Goal: Information Seeking & Learning: Learn about a topic

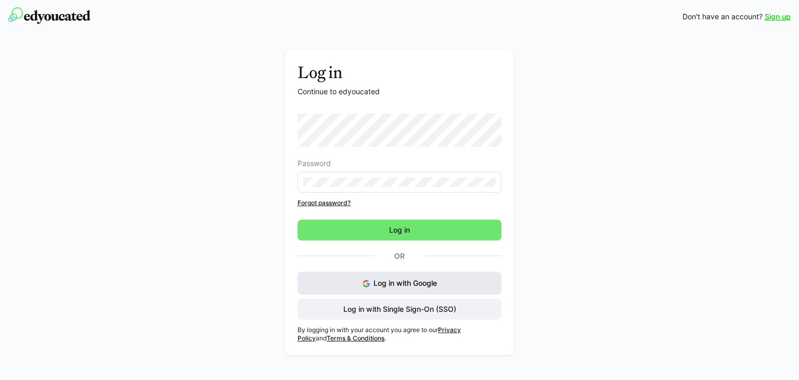
click at [392, 285] on span "Log in with Google" at bounding box center [404, 282] width 63 height 9
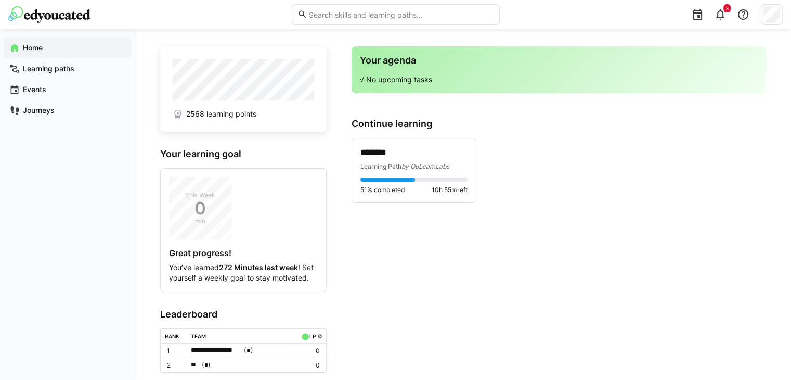
scroll to position [9, 0]
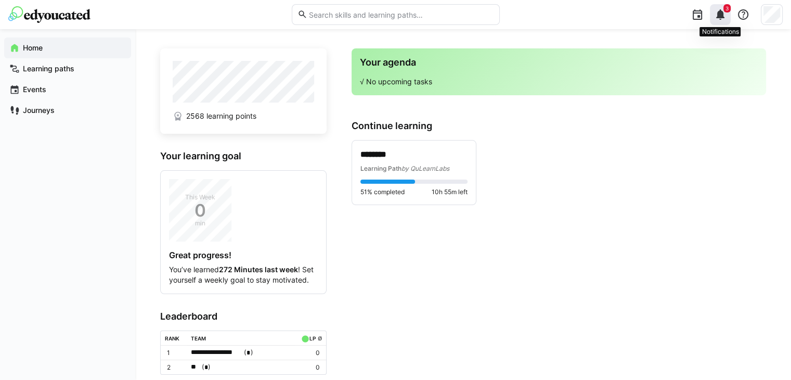
click at [725, 20] on eds-icon at bounding box center [720, 14] width 12 height 12
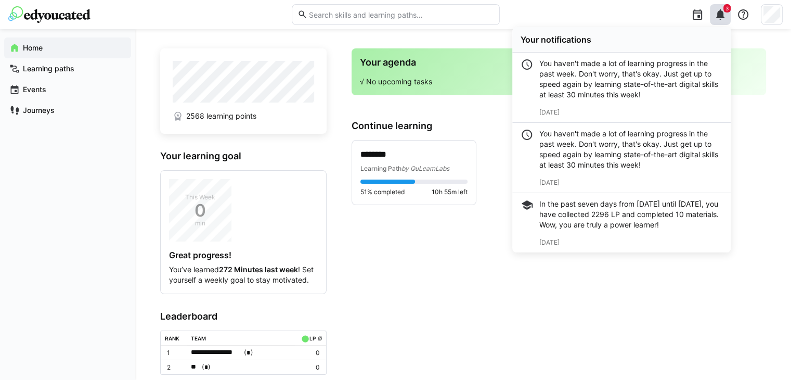
click at [447, 278] on app-home-right "Your agenda √ No upcoming tasks Continue learning ******** Learning Path by QuL…" at bounding box center [558, 234] width 414 height 372
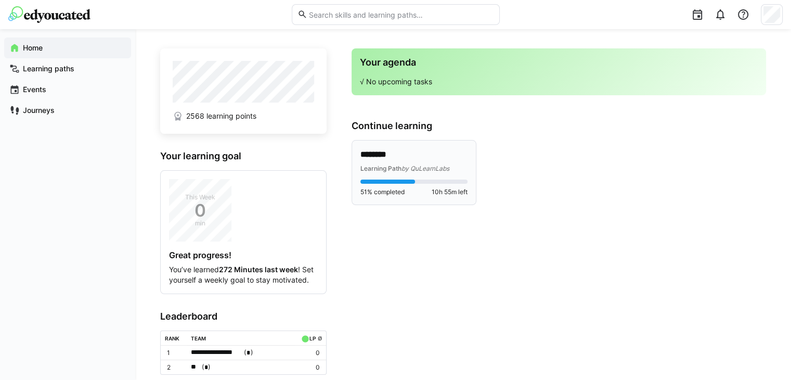
click at [383, 179] on div at bounding box center [387, 181] width 55 height 4
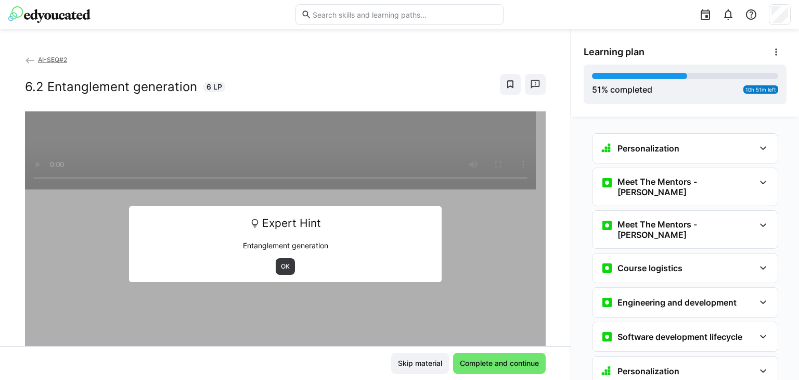
scroll to position [1381, 0]
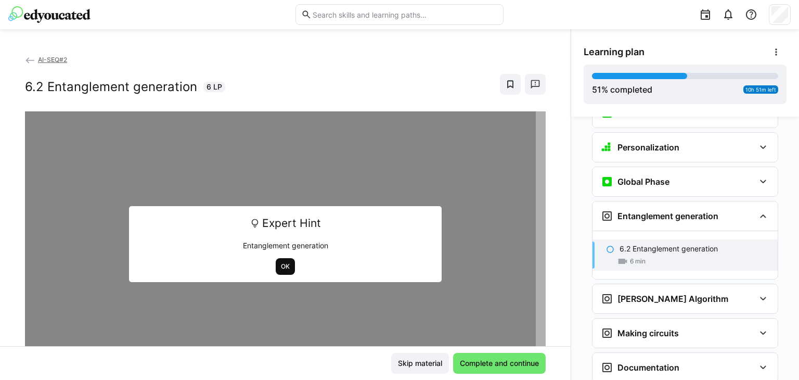
click at [282, 269] on span "OK" at bounding box center [285, 266] width 11 height 8
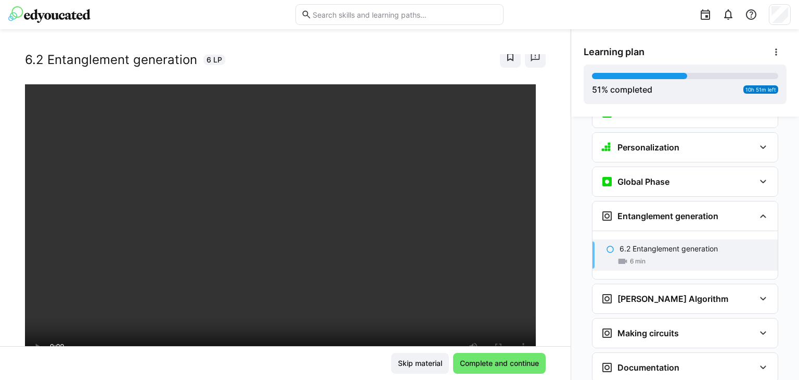
scroll to position [29, 0]
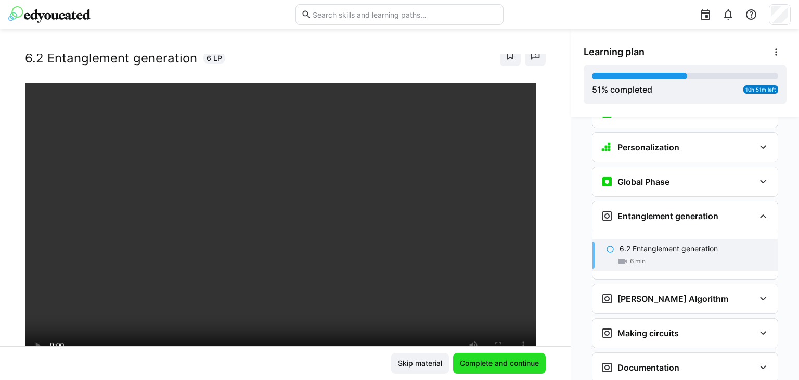
click at [463, 361] on span "Complete and continue" at bounding box center [499, 363] width 82 height 10
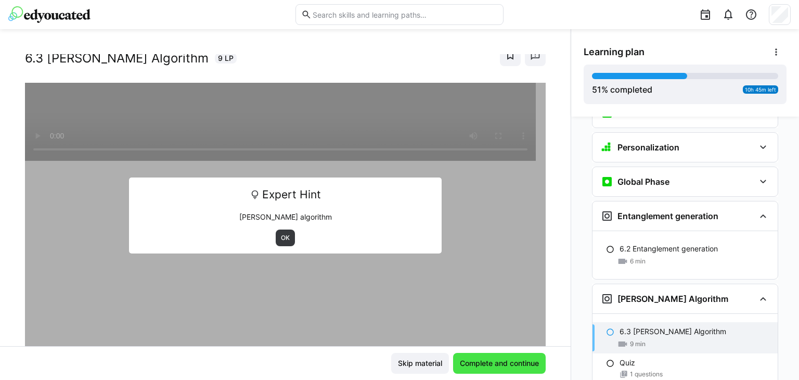
scroll to position [1424, 0]
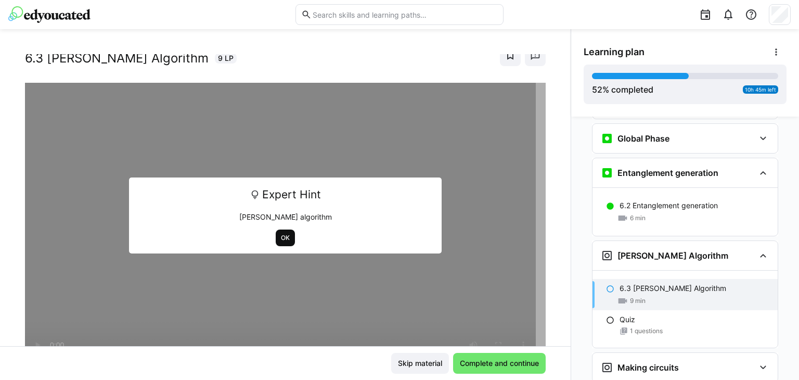
click at [285, 235] on span "OK" at bounding box center [285, 237] width 11 height 8
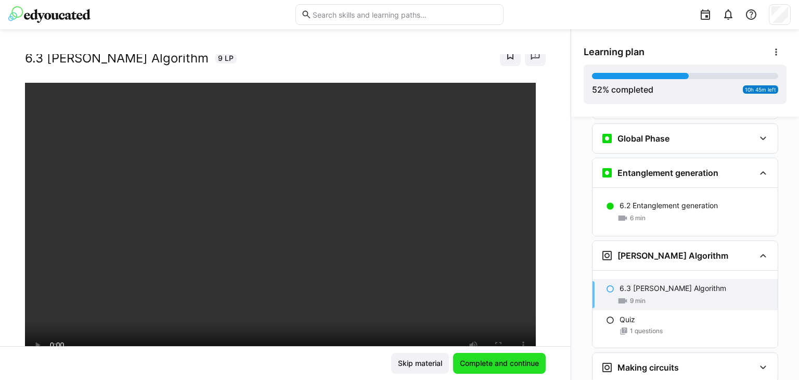
click at [476, 364] on span "Complete and continue" at bounding box center [499, 363] width 82 height 10
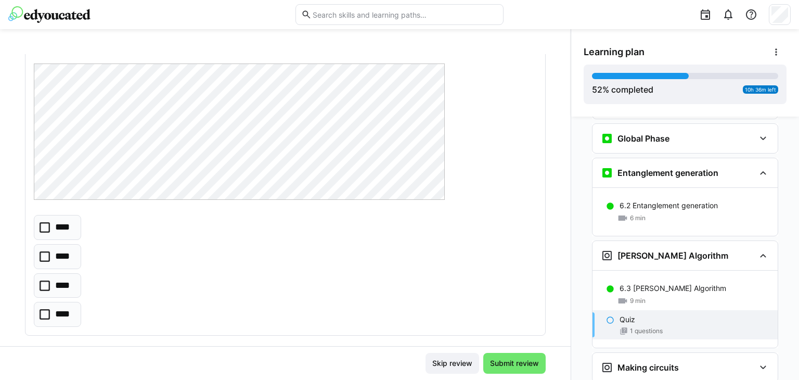
scroll to position [90, 0]
click at [46, 223] on icon at bounding box center [45, 226] width 10 height 10
click at [560, 350] on div "Skip review Submit review" at bounding box center [285, 363] width 570 height 34
click at [564, 350] on div "Skip review Submit review" at bounding box center [285, 363] width 570 height 34
drag, startPoint x: 557, startPoint y: 354, endPoint x: 512, endPoint y: 364, distance: 46.3
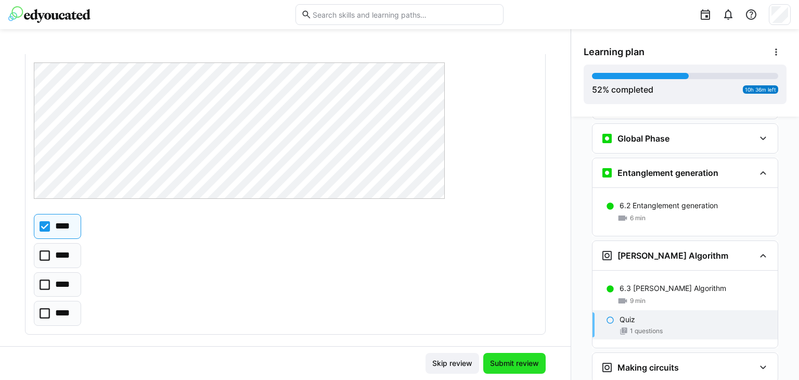
click at [512, 364] on span "Submit review" at bounding box center [514, 363] width 52 height 10
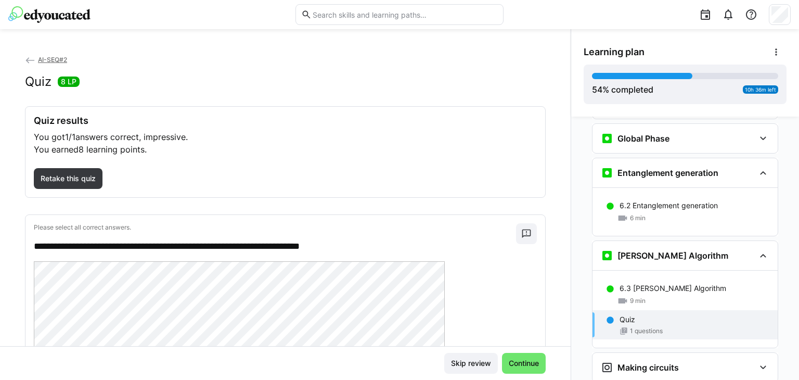
scroll to position [123, 0]
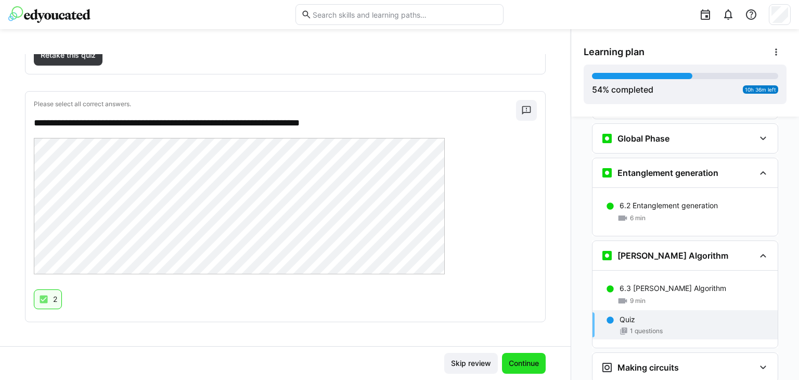
click at [507, 359] on span "Continue" at bounding box center [523, 363] width 33 height 10
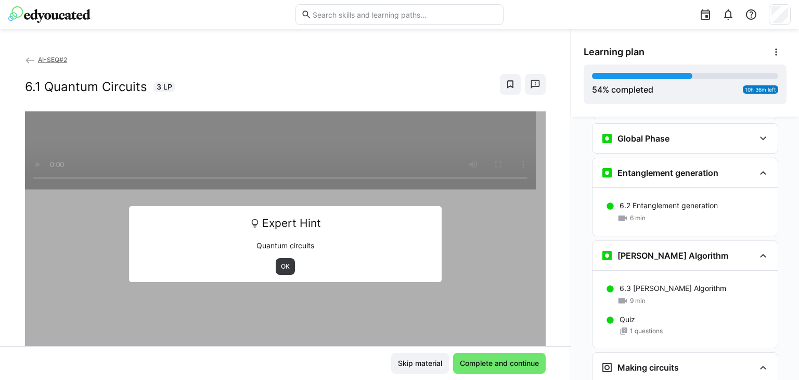
scroll to position [1502, 0]
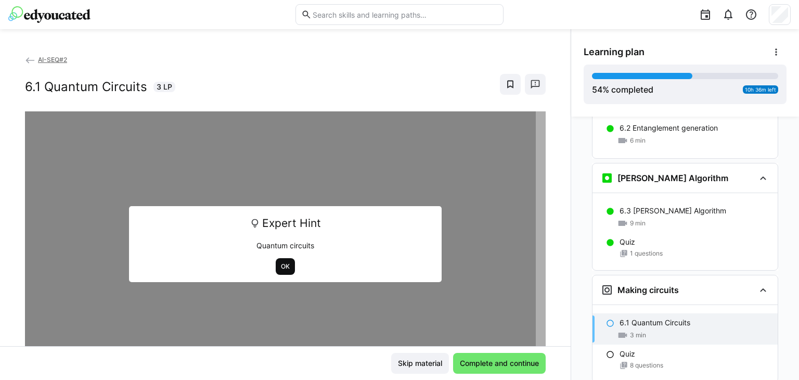
click at [280, 263] on span "OK" at bounding box center [285, 266] width 11 height 8
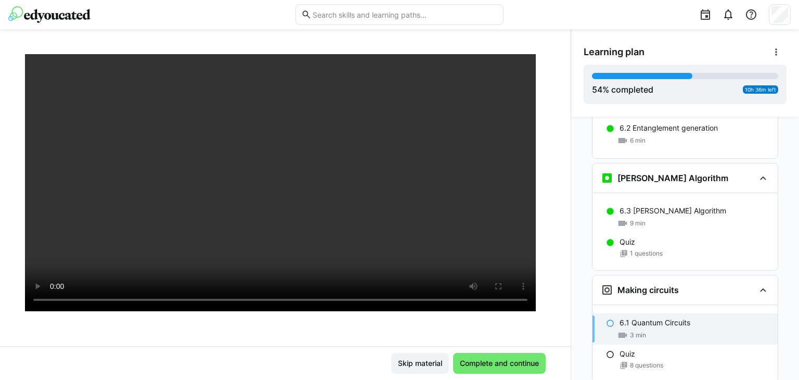
scroll to position [88, 0]
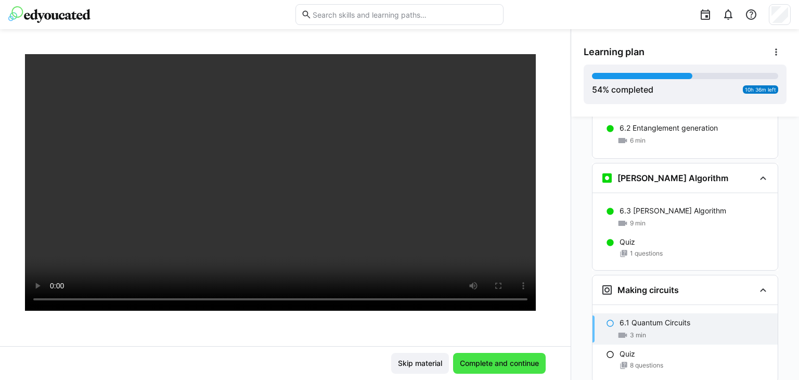
click at [465, 361] on span "Complete and continue" at bounding box center [499, 363] width 82 height 10
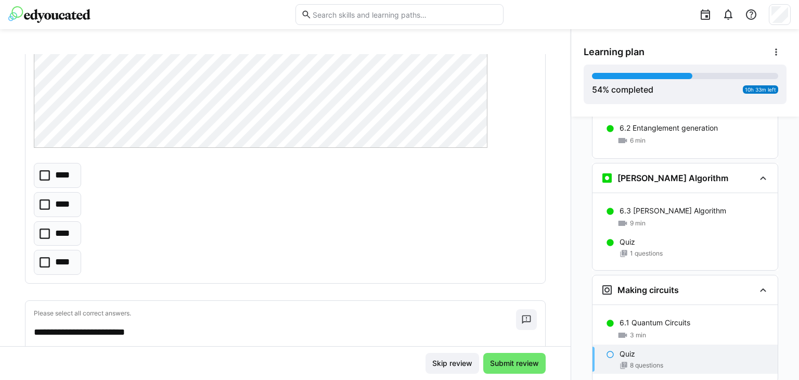
scroll to position [256, 0]
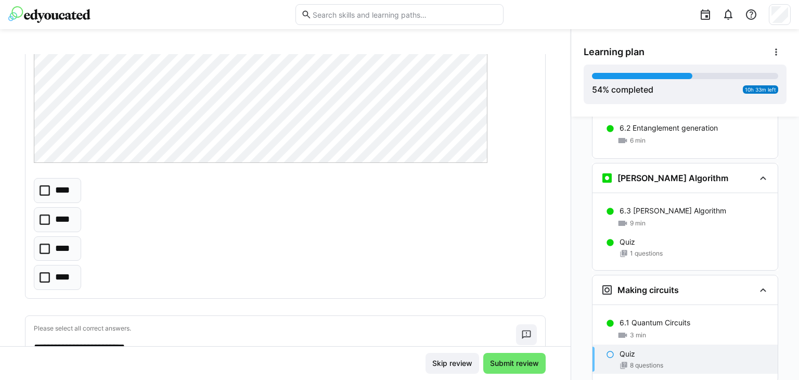
click at [42, 248] on icon at bounding box center [45, 248] width 10 height 10
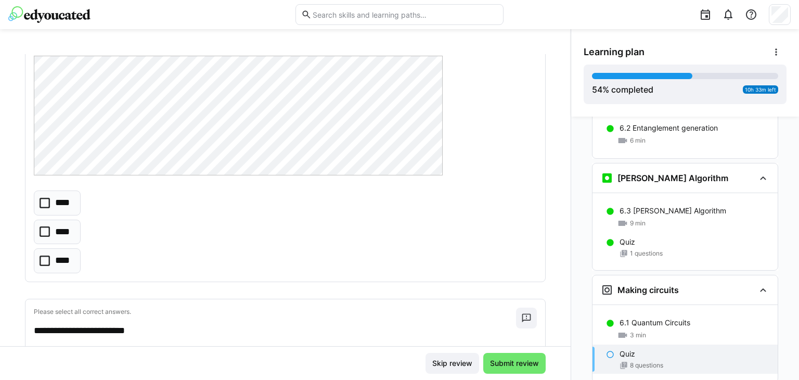
scroll to position [563, 0]
click at [45, 231] on icon at bounding box center [45, 231] width 10 height 10
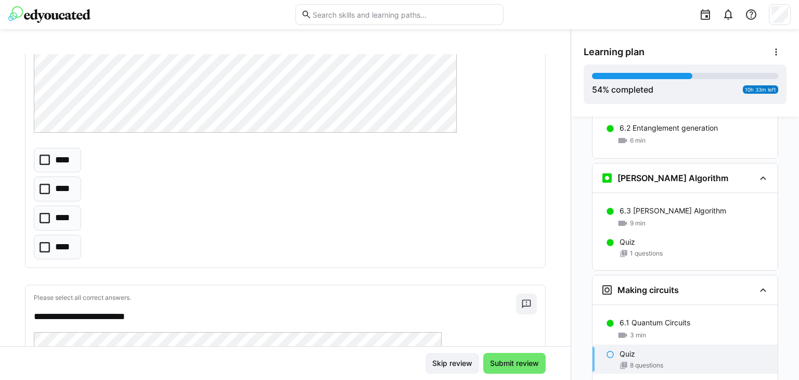
scroll to position [950, 0]
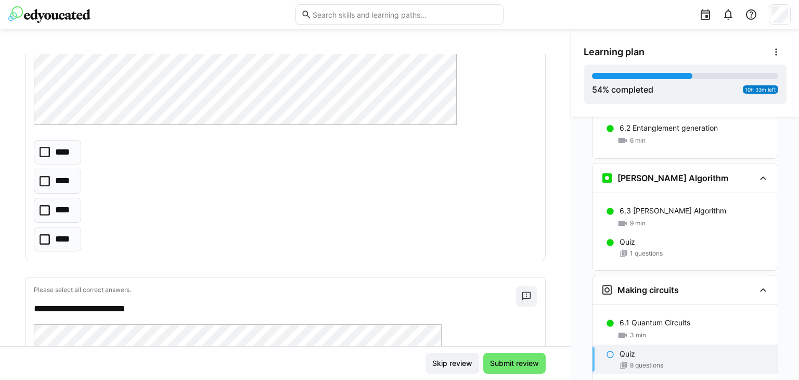
click at [42, 240] on icon at bounding box center [45, 239] width 10 height 10
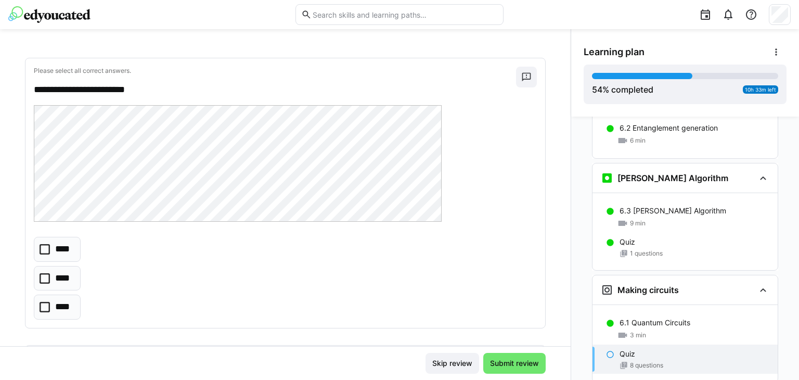
scroll to position [1197, 0]
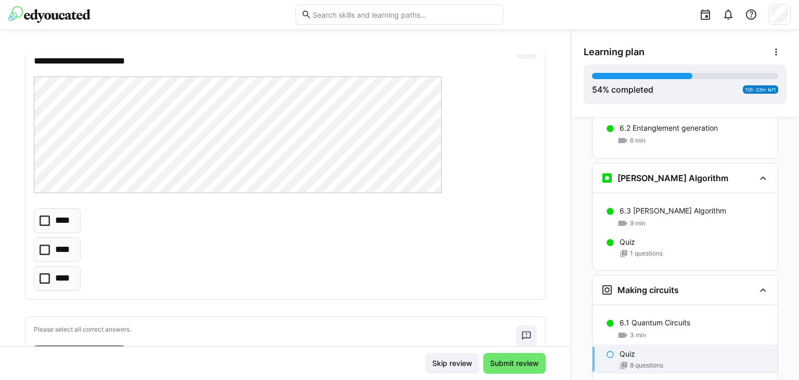
click at [43, 276] on icon at bounding box center [45, 278] width 10 height 10
drag, startPoint x: 566, startPoint y: 187, endPoint x: 567, endPoint y: 202, distance: 15.6
click at [571, 202] on div "Personalization Question 1 Question 2 Question 3 Question 4 Question 5 Assessme…" at bounding box center [685, 247] width 228 height 263
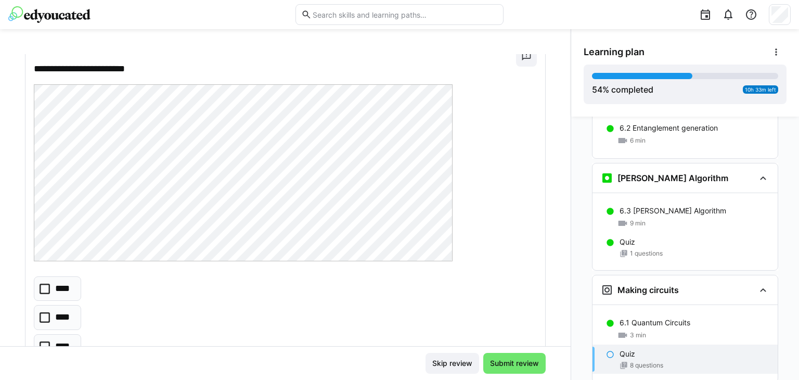
scroll to position [1489, 0]
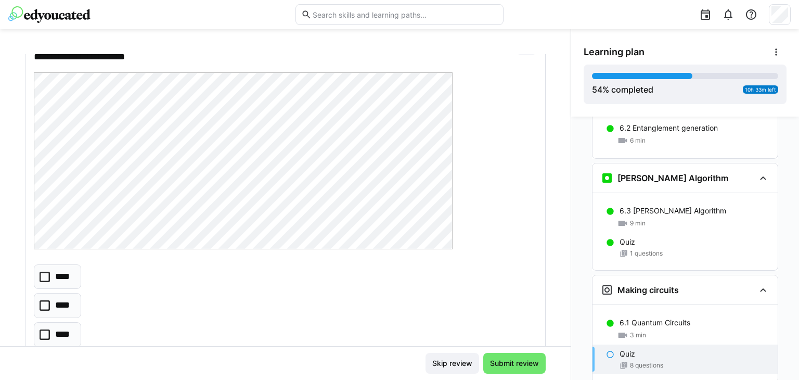
click at [44, 300] on icon at bounding box center [45, 305] width 10 height 10
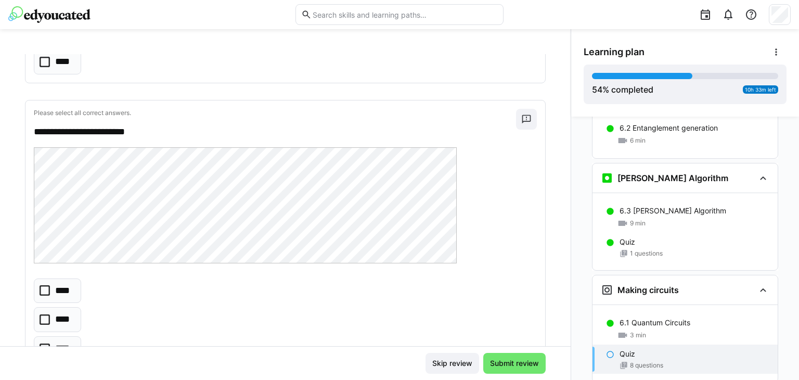
scroll to position [1868, 0]
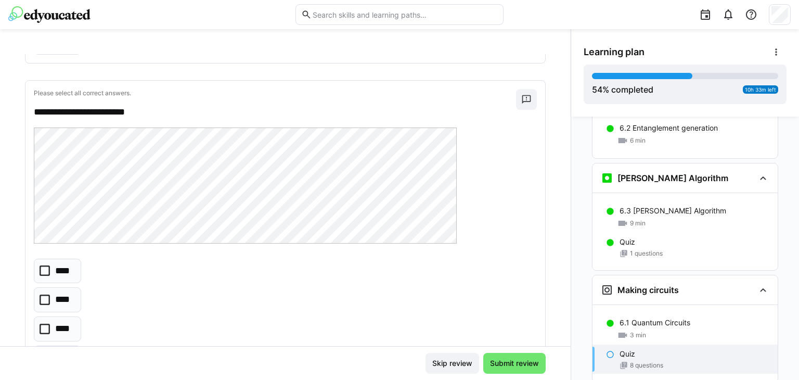
click at [47, 294] on icon at bounding box center [45, 299] width 10 height 10
click at [44, 294] on icon at bounding box center [45, 299] width 10 height 10
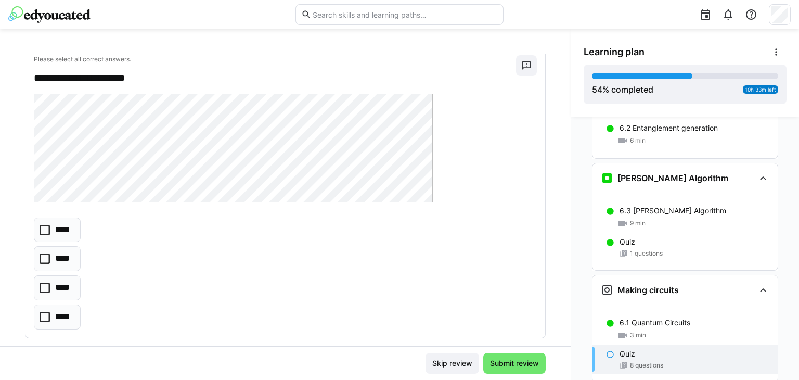
scroll to position [2510, 0]
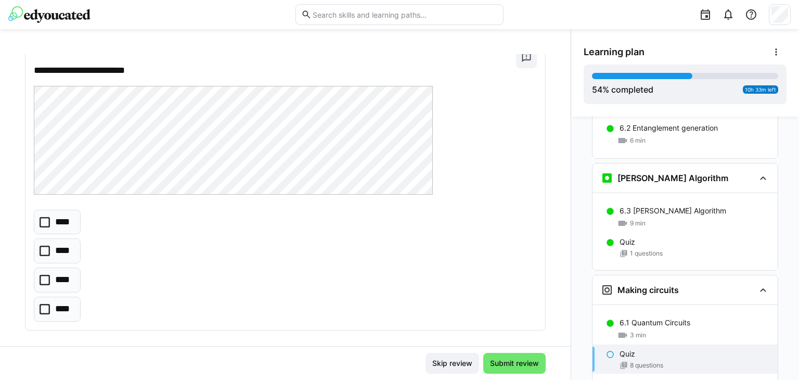
click at [42, 217] on icon at bounding box center [45, 222] width 10 height 10
click at [513, 356] on span "Submit review" at bounding box center [514, 363] width 62 height 21
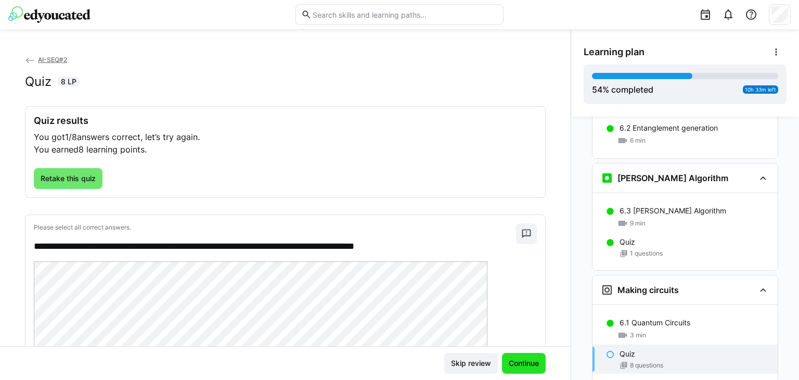
click at [513, 356] on span "Continue" at bounding box center [524, 363] width 44 height 21
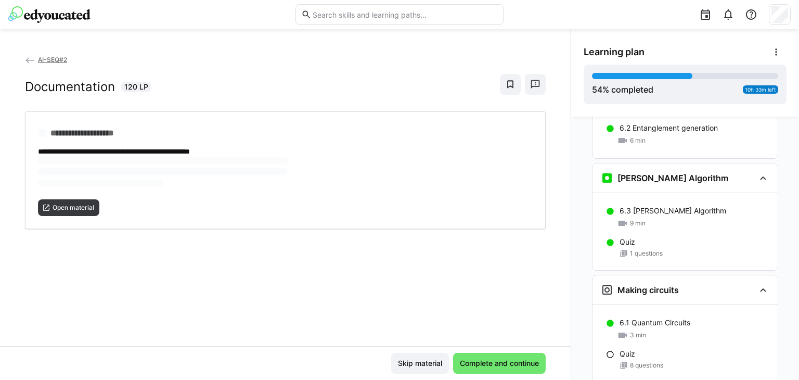
scroll to position [1579, 0]
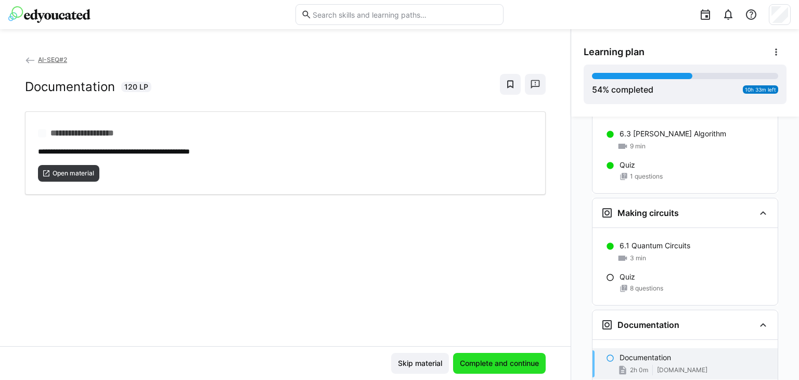
click at [513, 356] on span "Complete and continue" at bounding box center [499, 363] width 93 height 21
click at [90, 169] on span "Open material" at bounding box center [73, 173] width 44 height 8
click at [470, 356] on span "Complete and continue" at bounding box center [499, 363] width 93 height 21
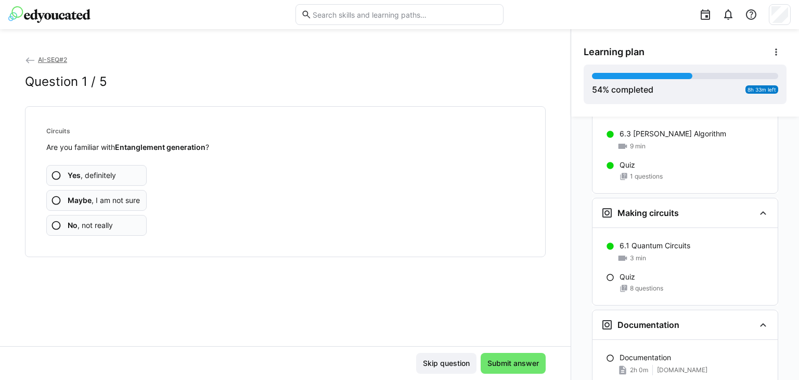
scroll to position [1627, 0]
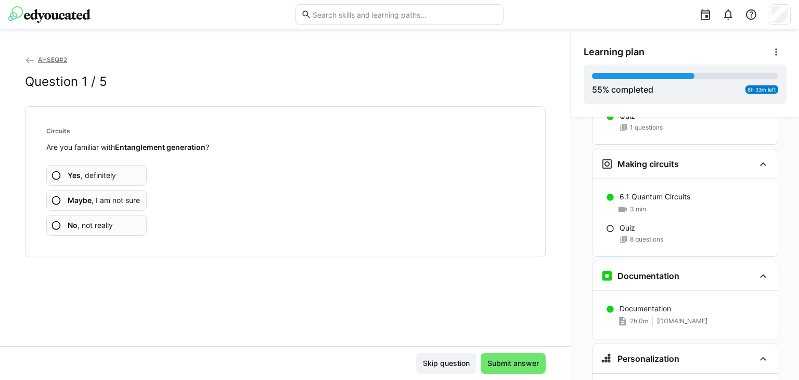
click at [52, 200] on eds-icon at bounding box center [56, 200] width 10 height 10
click at [56, 197] on eds-icon at bounding box center [56, 200] width 10 height 10
click at [57, 202] on eds-icon at bounding box center [56, 200] width 10 height 10
click at [55, 198] on eds-icon at bounding box center [56, 200] width 10 height 10
click at [58, 200] on eds-icon at bounding box center [56, 200] width 10 height 10
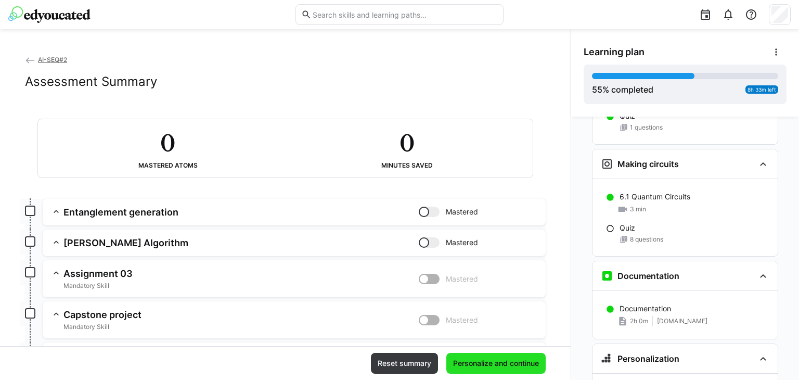
click at [466, 363] on span "Personalize and continue" at bounding box center [495, 363] width 89 height 10
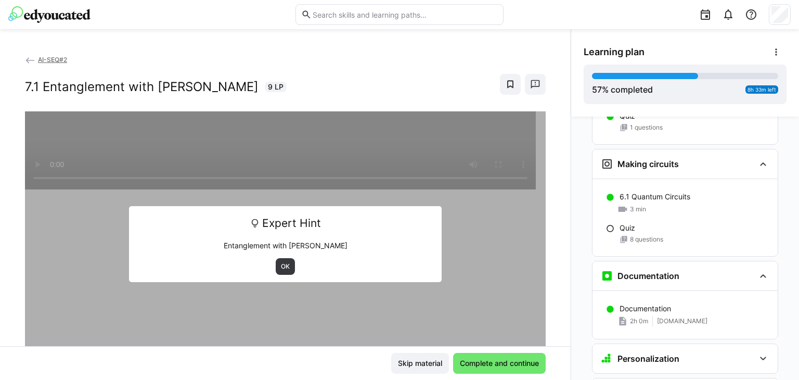
scroll to position [1868, 0]
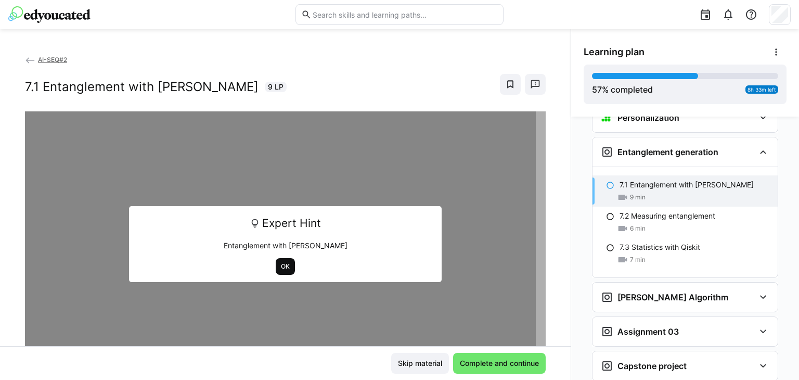
click at [280, 266] on span "OK" at bounding box center [285, 266] width 11 height 8
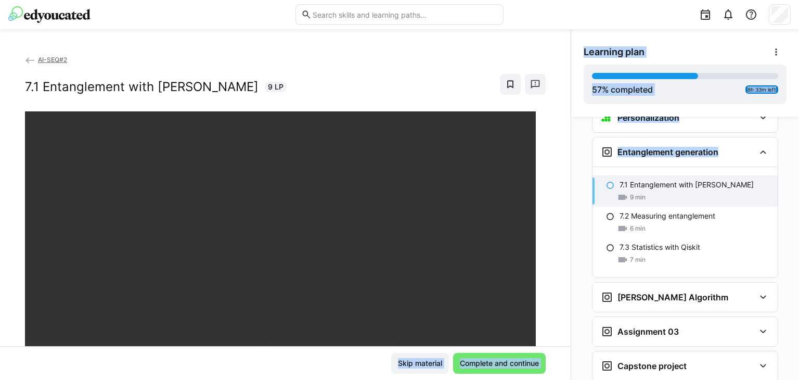
drag, startPoint x: 566, startPoint y: 211, endPoint x: 559, endPoint y: 250, distance: 39.1
click at [559, 250] on div "AI-SEQ#2 7.1 Entanglement with Qiskit 9 LP Skip material Complete and continue …" at bounding box center [399, 204] width 799 height 350
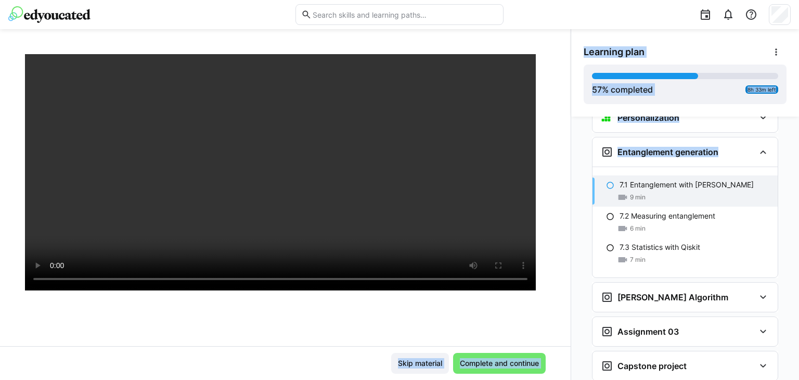
scroll to position [110, 0]
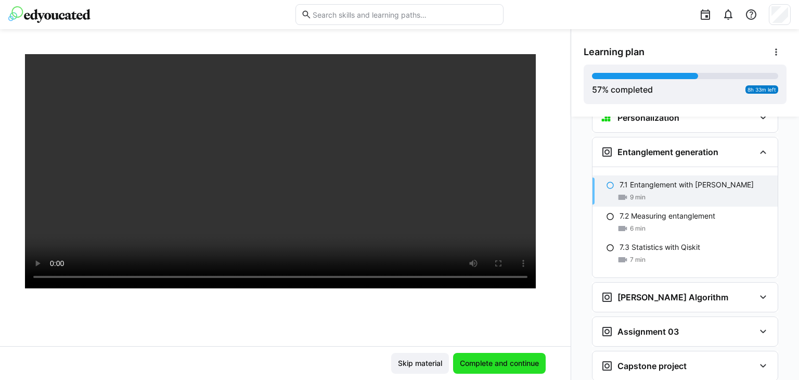
click at [491, 358] on span "Complete and continue" at bounding box center [499, 363] width 82 height 10
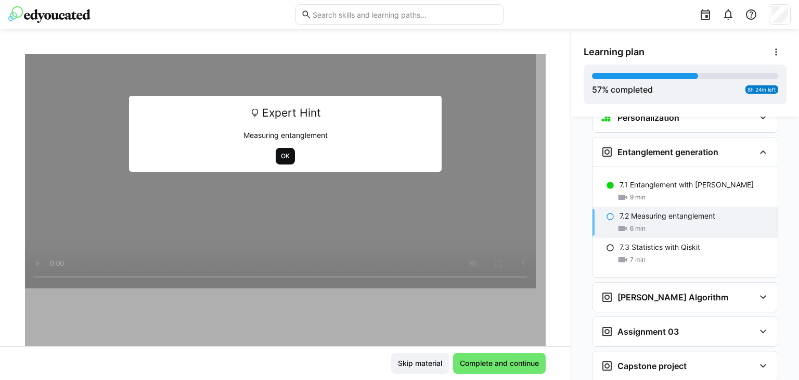
click at [281, 154] on span "OK" at bounding box center [285, 156] width 11 height 8
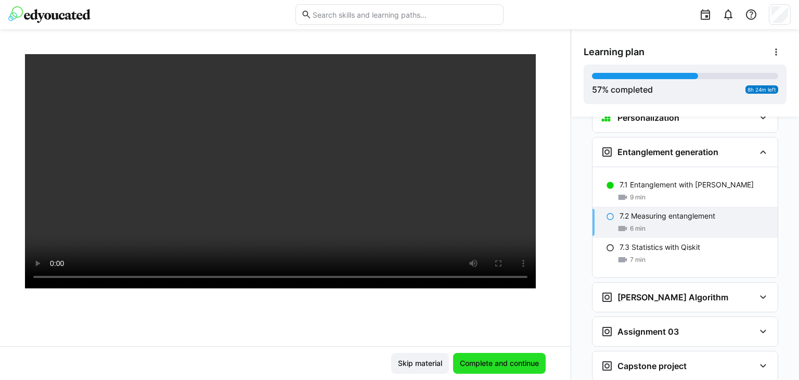
click at [497, 361] on span "Complete and continue" at bounding box center [499, 363] width 82 height 10
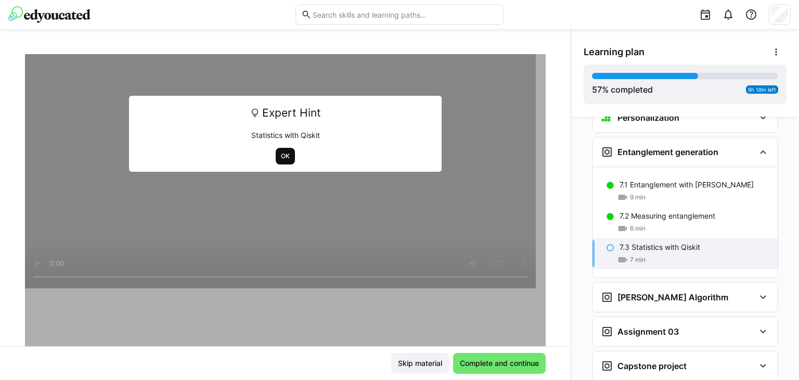
click at [282, 154] on span "OK" at bounding box center [285, 156] width 11 height 8
